Goal: Task Accomplishment & Management: Complete application form

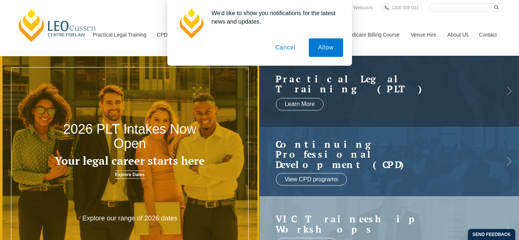
click at [291, 49] on button "Cancel" at bounding box center [285, 47] width 39 height 18
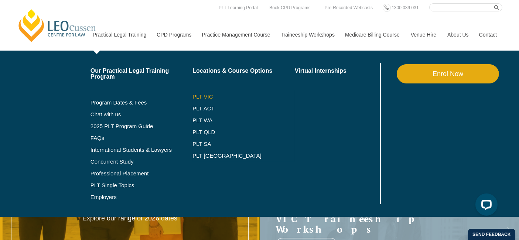
click at [197, 96] on link "PLT VIC" at bounding box center [243, 97] width 102 height 6
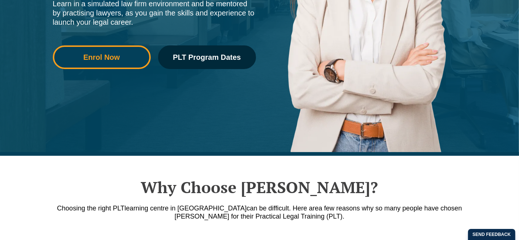
click at [75, 56] on span "Enrol Now" at bounding box center [102, 57] width 88 height 7
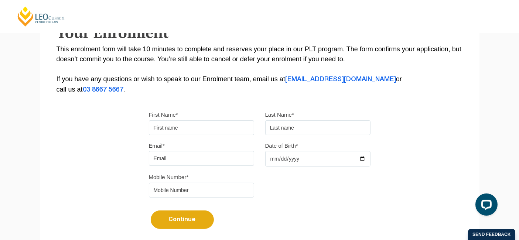
scroll to position [150, 0]
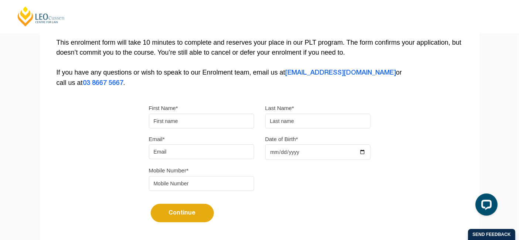
click at [211, 119] on input "First Name*" at bounding box center [201, 121] width 105 height 15
type input "Clare"
type input "McKenzie"
type input "clare.mckenzie123@gmail.com"
type input "1999-06-29"
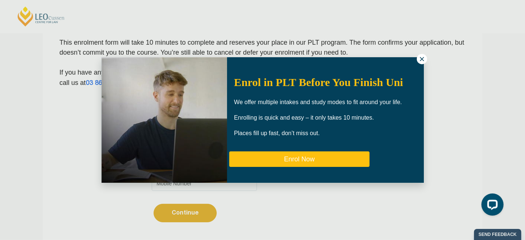
type button "Enrol Now"
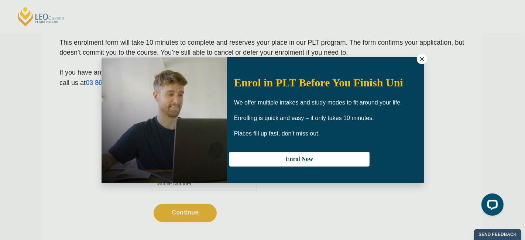
click at [424, 57] on icon at bounding box center [422, 59] width 7 height 7
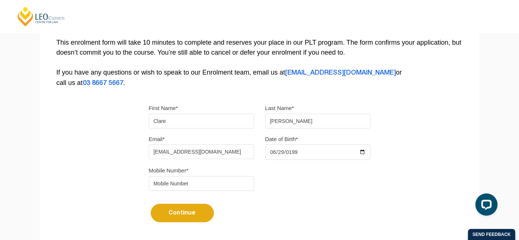
click at [201, 176] on input "tel" at bounding box center [201, 183] width 105 height 15
type input "0488595324"
click at [151, 204] on button "Continue" at bounding box center [182, 213] width 63 height 18
select select
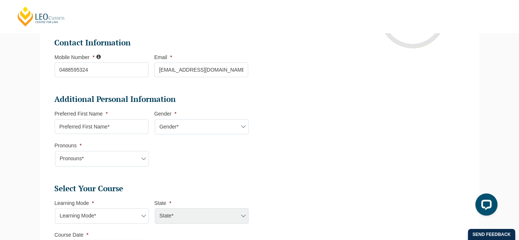
scroll to position [192, 0]
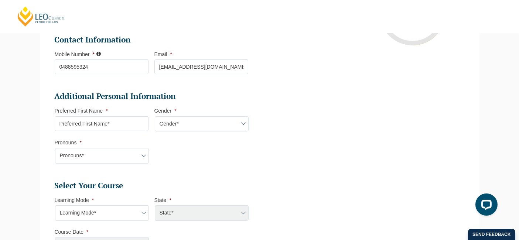
click at [138, 130] on input "Preferred First Name *" at bounding box center [102, 123] width 94 height 15
type input "Clare"
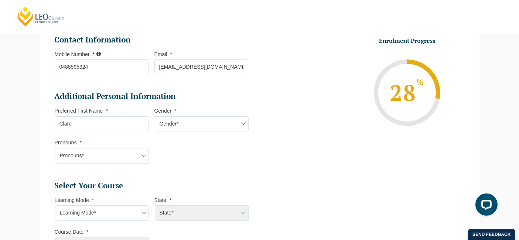
select select "Female"
select select "She/Her/Hers"
click at [77, 209] on select "Learning Mode* Online Full Time Learning Online Part Time Learning Blended Full…" at bounding box center [102, 213] width 94 height 16
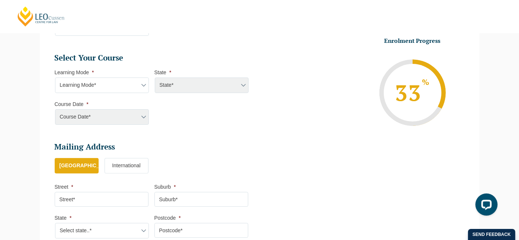
scroll to position [320, 0]
click at [123, 81] on select "Learning Mode* Online Full Time Learning Online Part Time Learning Blended Full…" at bounding box center [102, 86] width 94 height 16
select select "Blended Full Time Learning"
click at [55, 78] on select "Learning Mode* Online Full Time Learning Online Part Time Learning Blended Full…" at bounding box center [102, 86] width 94 height 16
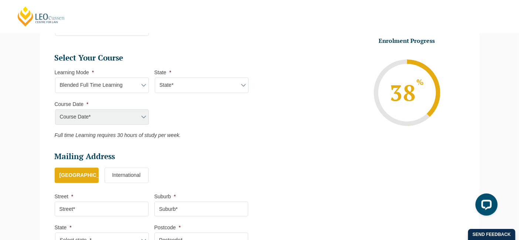
click at [174, 87] on select "State* ACT/NSW QLD SA VIC WA" at bounding box center [202, 86] width 94 height 16
select select "VIC"
click at [155, 78] on select "State* ACT/NSW QLD SA VIC WA" at bounding box center [202, 86] width 94 height 16
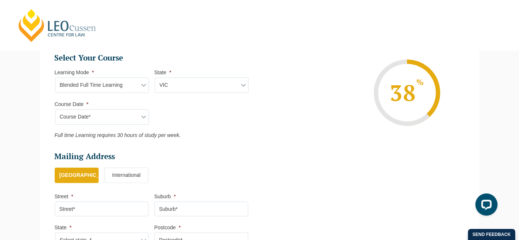
click at [139, 117] on select "Course Date* September 2025 (22-Sep-2025 to 20-Feb-2026) December 2025 (08-Dec-…" at bounding box center [102, 117] width 94 height 16
select select "February 2026 (16-Feb-2026 to 03-Jul-2026)"
click at [55, 109] on select "Course Date* September 2025 (22-Sep-2025 to 20-Feb-2026) December 2025 (08-Dec-…" at bounding box center [102, 117] width 94 height 16
type input "Intake 03 February 2026 FT"
type input "Practical Legal Training (VIC)"
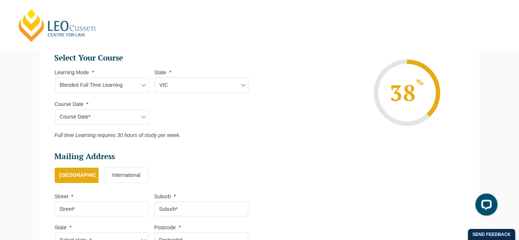
select select "VIC PLT (FEB) 2026 Full Time Blended"
click at [211, 125] on ul "Select Your Course This field is hidden when viewing the form Only for Flinder …" at bounding box center [154, 96] width 199 height 86
click at [138, 118] on select "Course Date* September 2025 (22-Sep-2025 to 20-Feb-2026) December 2025 (08-Dec-…" at bounding box center [102, 117] width 94 height 16
click at [246, 148] on ul "Personal Information First Name * Clare Last Name * McKenzie Date of Birth * 29…" at bounding box center [154, 33] width 199 height 446
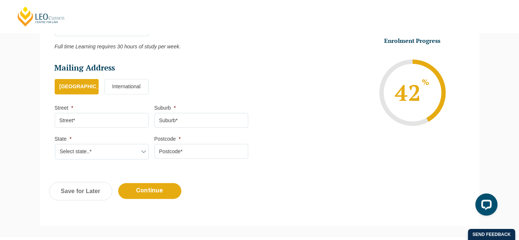
scroll to position [408, 0]
click at [114, 119] on input "Street *" at bounding box center [102, 120] width 94 height 15
type input "7/14 Vauxhall Road"
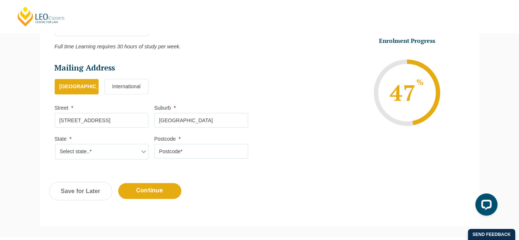
type input "Northcote"
click at [85, 146] on select "Select state..* VIC WA QLD SA NSW NT ACT TAS" at bounding box center [102, 152] width 94 height 16
select select "VIC"
click at [55, 144] on select "Select state..* VIC WA QLD SA NSW NT ACT TAS" at bounding box center [102, 152] width 94 height 16
click at [180, 145] on input "Postcode *" at bounding box center [201, 151] width 94 height 15
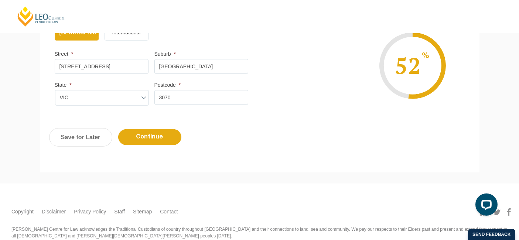
scroll to position [462, 0]
type input "3070"
click at [243, 155] on div "Previous Continue Save for Later" at bounding box center [260, 140] width 440 height 41
click at [167, 132] on input "Continue" at bounding box center [149, 137] width 63 height 16
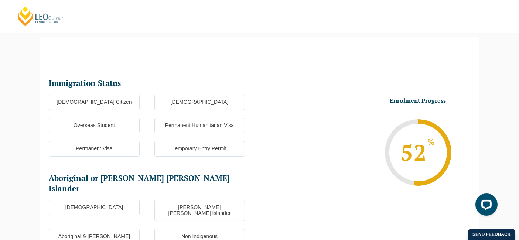
scroll to position [64, 0]
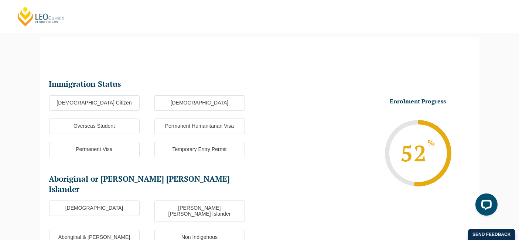
click at [86, 103] on label "Australian Citizen" at bounding box center [94, 103] width 91 height 16
click at [0, 0] on input "Australian Citizen" at bounding box center [0, 0] width 0 height 0
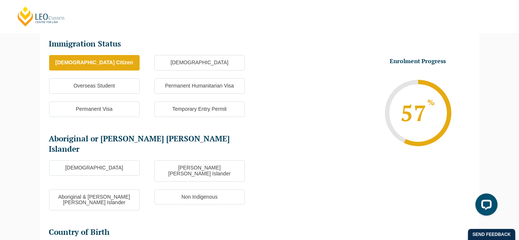
click at [95, 160] on label "Aboriginal" at bounding box center [94, 168] width 91 height 16
click at [0, 0] on input "Aboriginal" at bounding box center [0, 0] width 0 height 0
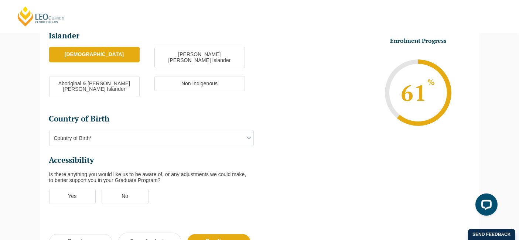
scroll to position [231, 0]
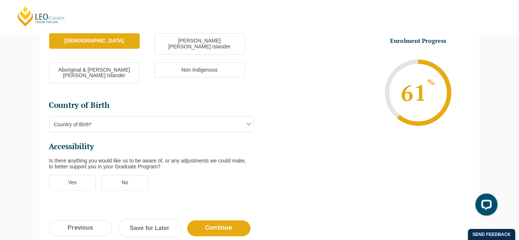
click at [160, 117] on span "Country of Birth*" at bounding box center [151, 125] width 204 height 16
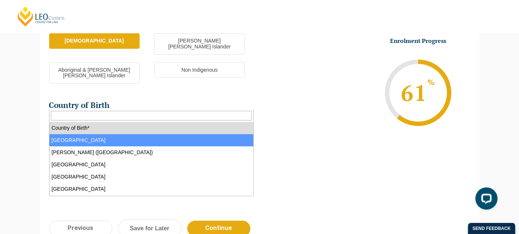
select select "Australia 1101"
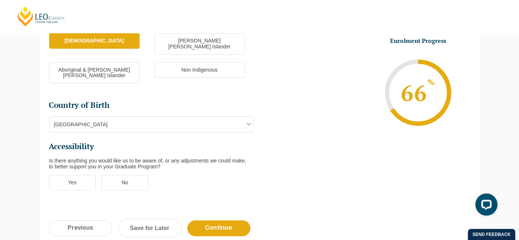
click at [79, 175] on label "Yes" at bounding box center [72, 183] width 47 height 16
click at [0, 0] on input "Yes" at bounding box center [0, 0] width 0 height 0
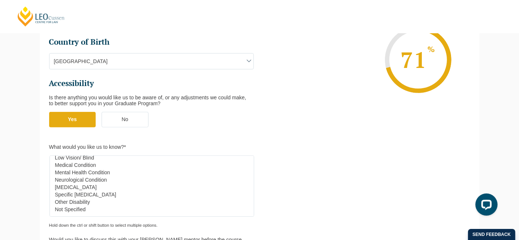
scroll to position [30, 0]
select select "Mental Health Condition"
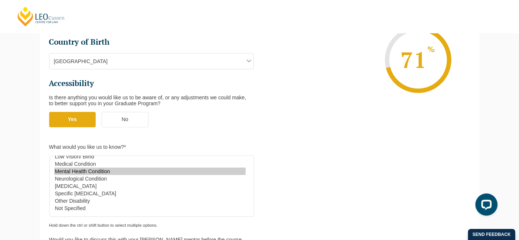
click at [104, 168] on option "Mental Health Condition" at bounding box center [149, 171] width 191 height 7
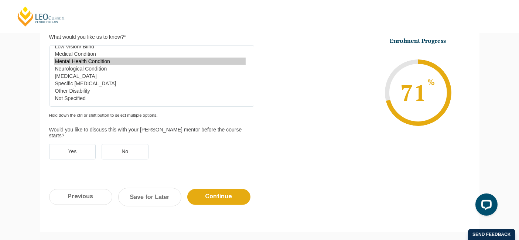
scroll to position [423, 0]
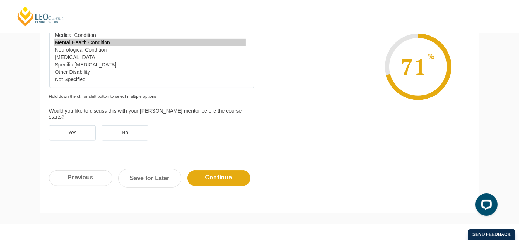
click at [84, 125] on label "Yes" at bounding box center [72, 133] width 47 height 16
click at [0, 0] on input "Yes" at bounding box center [0, 0] width 0 height 0
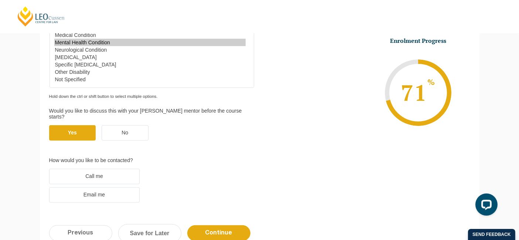
click at [100, 187] on label "Email me" at bounding box center [94, 195] width 91 height 16
click at [0, 0] on input "Email me" at bounding box center [0, 0] width 0 height 0
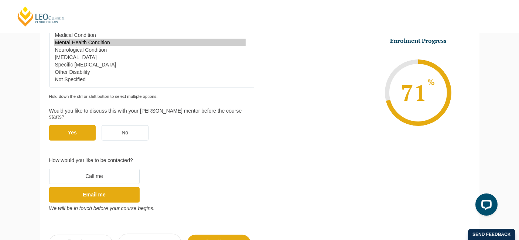
click at [232, 169] on li "Call me" at bounding box center [154, 177] width 211 height 16
click at [222, 235] on input "Continue" at bounding box center [218, 243] width 63 height 16
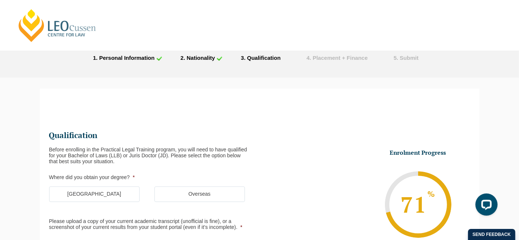
scroll to position [0, 0]
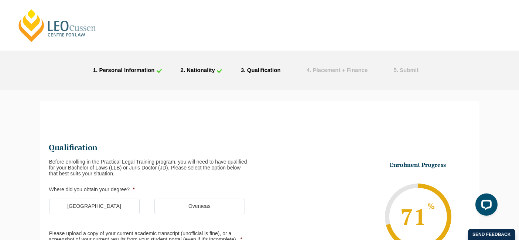
click at [140, 69] on span ". Personal Information" at bounding box center [125, 70] width 58 height 6
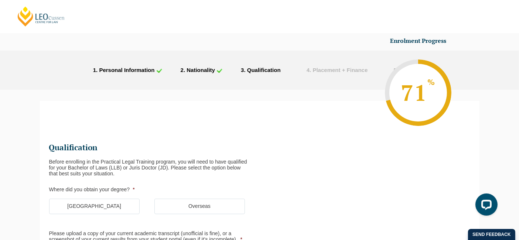
scroll to position [188, 0]
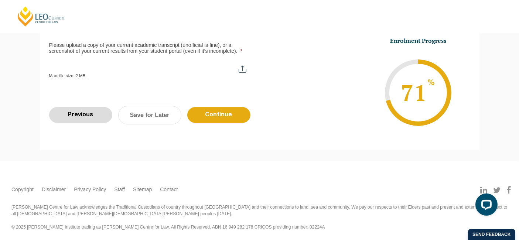
click at [77, 117] on input "Previous" at bounding box center [80, 115] width 63 height 16
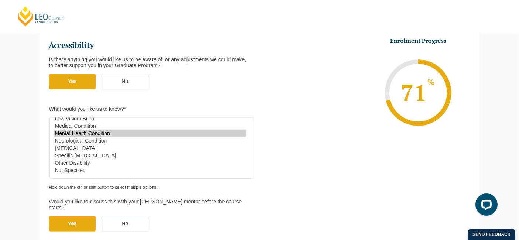
scroll to position [522, 0]
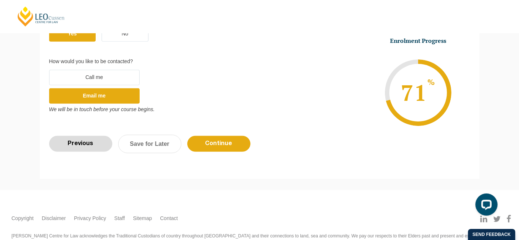
click at [85, 136] on input "Previous" at bounding box center [80, 144] width 63 height 16
select select "Blended Full Time Learning"
select select "VIC"
select select
select select "February 2026 (16-Feb-2026 to 03-Jul-2026)"
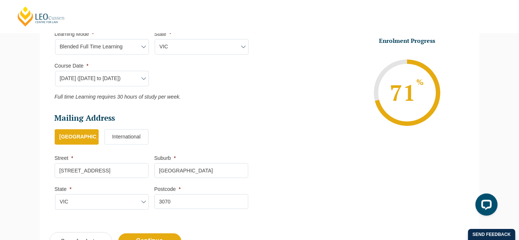
scroll to position [484, 0]
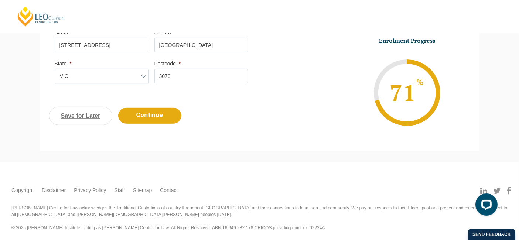
click at [88, 120] on link "Save for Later" at bounding box center [80, 116] width 63 height 18
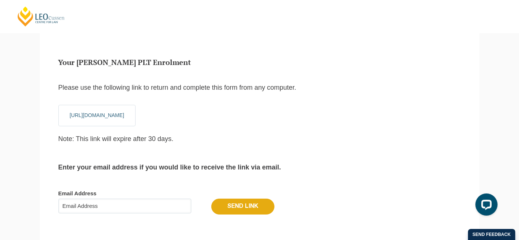
scroll to position [47, 0]
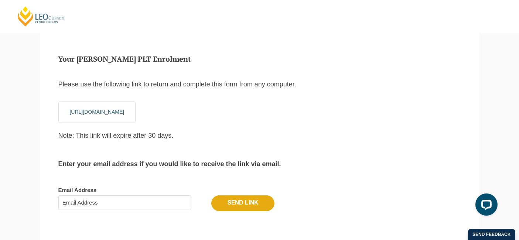
click at [164, 207] on input "Email Address" at bounding box center [124, 202] width 133 height 15
type input "clare.mckenzie123@gmail.com"
click at [211, 195] on input "Send Link" at bounding box center [242, 203] width 63 height 16
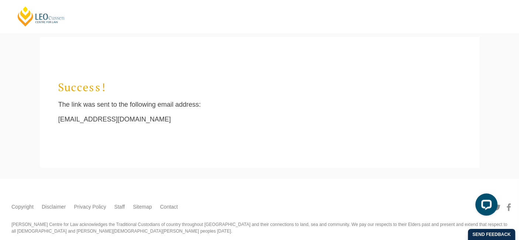
scroll to position [24, 0]
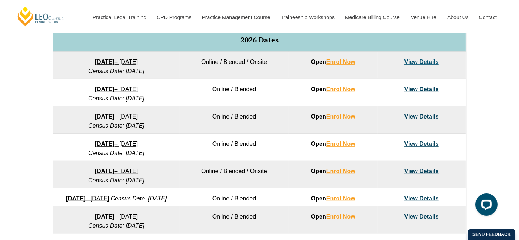
scroll to position [472, 0]
click at [413, 88] on link "View Details" at bounding box center [421, 89] width 34 height 6
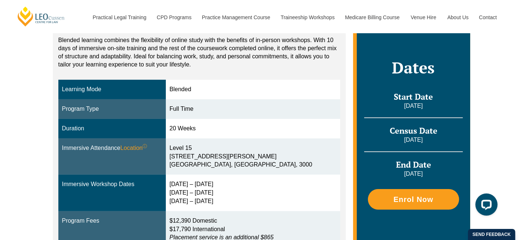
scroll to position [109, 0]
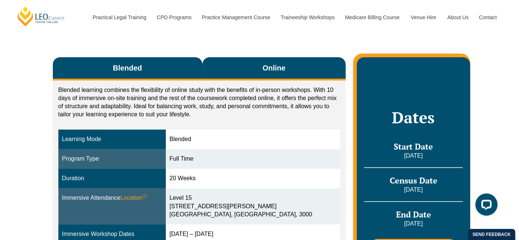
click at [260, 68] on button "Online" at bounding box center [274, 68] width 144 height 23
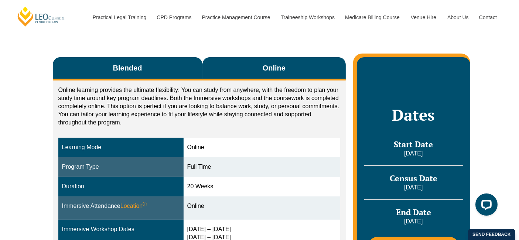
click at [180, 69] on button "Blended" at bounding box center [128, 68] width 150 height 23
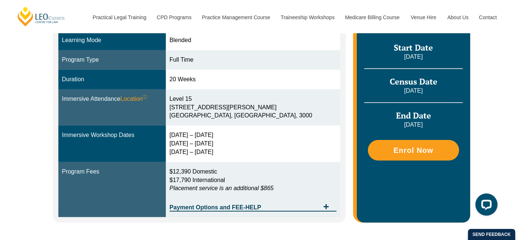
scroll to position [103, 0]
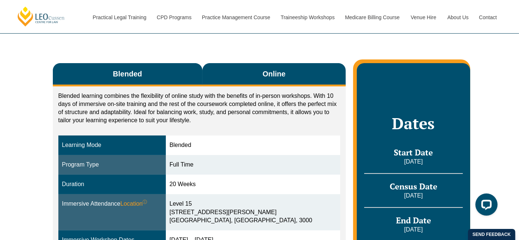
click at [283, 79] on button "Online" at bounding box center [274, 74] width 144 height 23
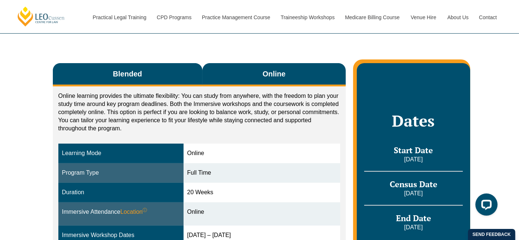
click at [194, 78] on button "Blended" at bounding box center [128, 74] width 150 height 23
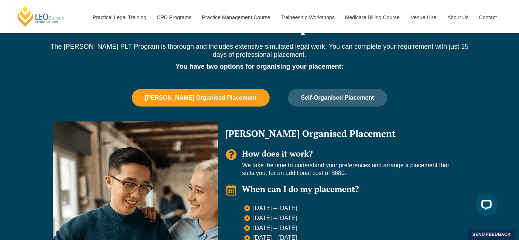
scroll to position [394, 0]
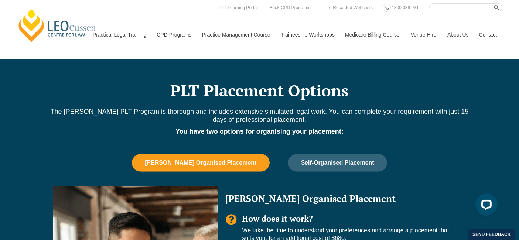
drag, startPoint x: 327, startPoint y: 163, endPoint x: 378, endPoint y: -36, distance: 205.1
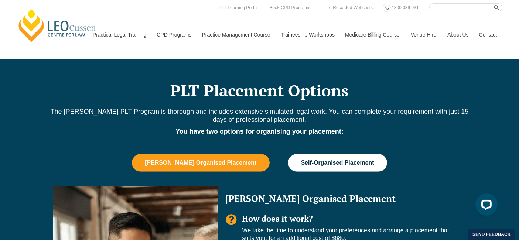
click at [332, 157] on button "Self-Organised Placement" at bounding box center [337, 163] width 99 height 18
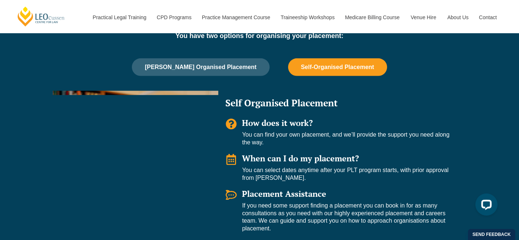
scroll to position [488, 0]
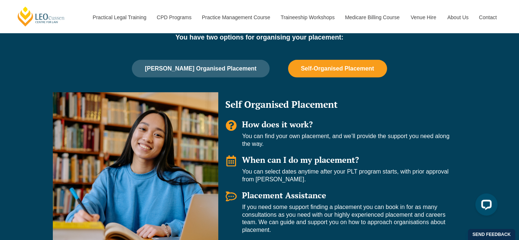
click at [222, 58] on div "PLT Placement Options The Leo Cussen PLT Program is thorough and includes exten…" at bounding box center [259, 137] width 421 height 345
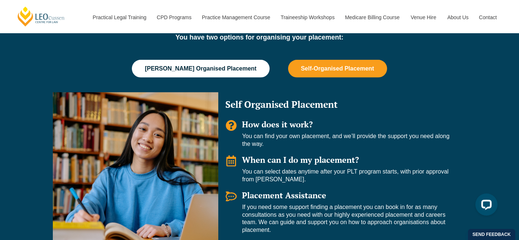
click at [214, 69] on span "[PERSON_NAME] Organised Placement" at bounding box center [201, 68] width 112 height 7
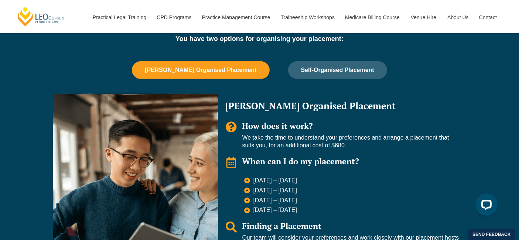
scroll to position [476, 0]
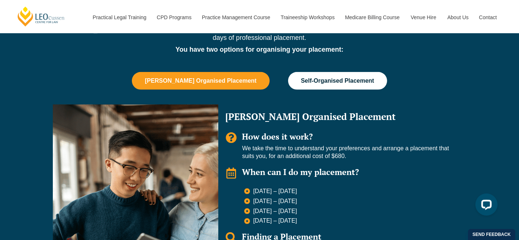
click at [357, 74] on button "Self-Organised Placement" at bounding box center [337, 81] width 99 height 18
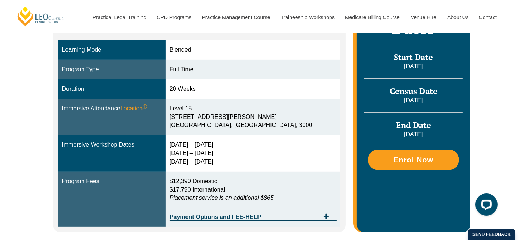
scroll to position [322, 0]
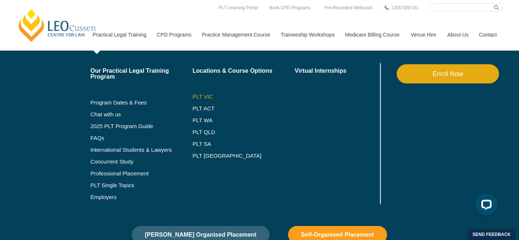
click at [209, 98] on link "PLT VIC" at bounding box center [243, 97] width 102 height 6
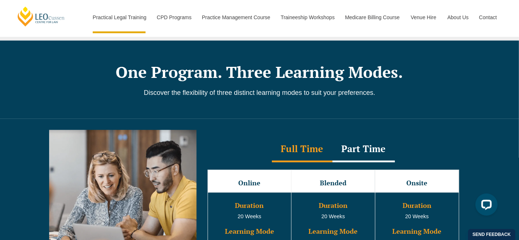
scroll to position [594, 0]
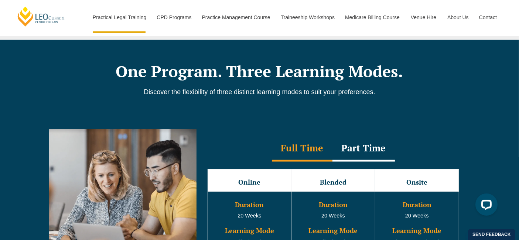
click at [367, 162] on div "Online Blended Onsite Duration 20 Weeks Learning Mode Online learning Immersive…" at bounding box center [333, 225] width 266 height 127
click at [382, 144] on div "Part Time" at bounding box center [363, 149] width 62 height 26
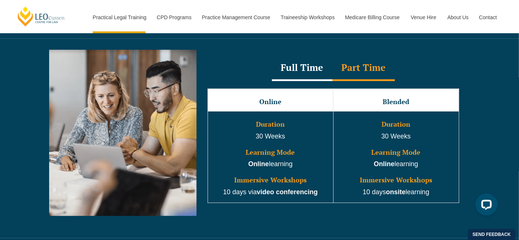
scroll to position [674, 0]
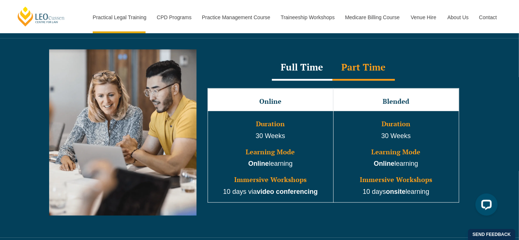
click at [320, 55] on div "Full Time" at bounding box center [302, 68] width 61 height 26
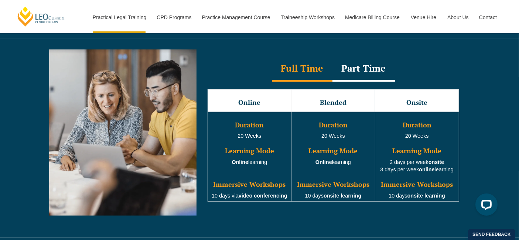
click at [371, 63] on div "Part Time" at bounding box center [363, 69] width 62 height 26
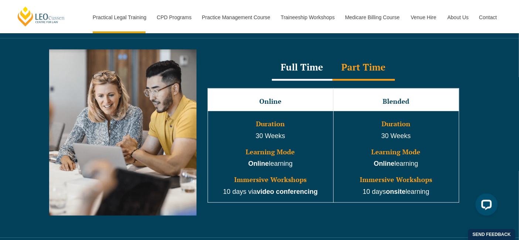
click at [303, 55] on div "Full Time" at bounding box center [302, 68] width 61 height 26
